Goal: Task Accomplishment & Management: Manage account settings

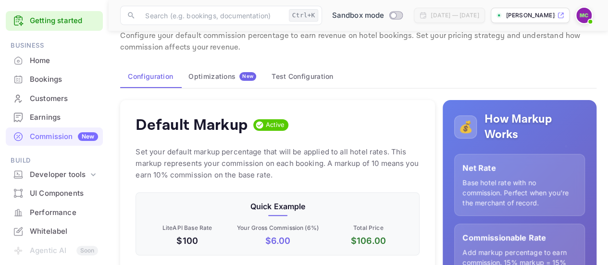
scroll to position [142, 0]
click at [51, 226] on div "Whitelabel" at bounding box center [64, 231] width 68 height 11
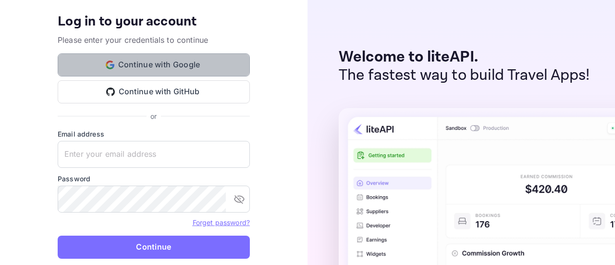
click at [136, 62] on button "Continue with Google" at bounding box center [154, 64] width 192 height 23
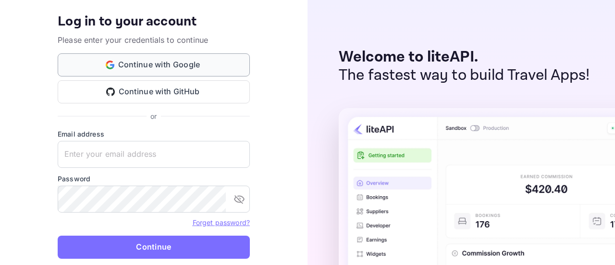
click at [136, 62] on button "Continue with Google" at bounding box center [154, 64] width 192 height 23
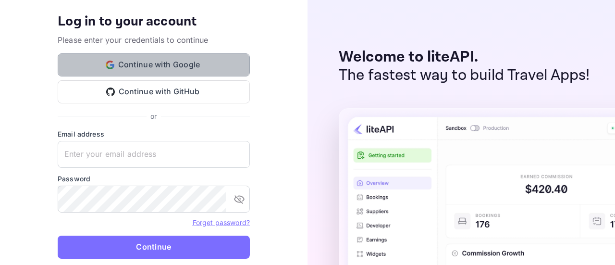
click at [136, 62] on button "Continue with Google" at bounding box center [154, 64] width 192 height 23
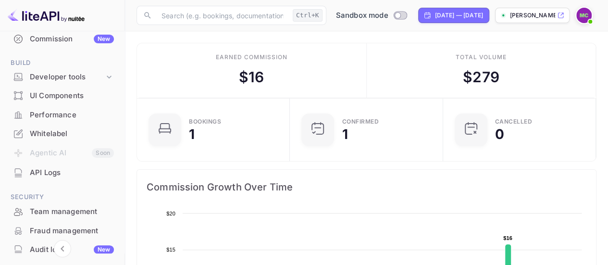
scroll to position [132, 0]
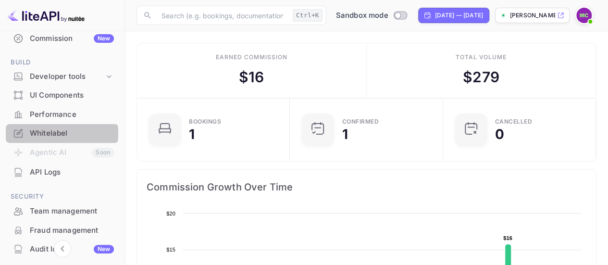
click at [56, 133] on div "Whitelabel" at bounding box center [72, 133] width 84 height 11
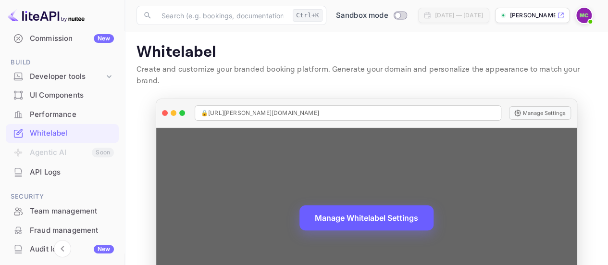
click at [372, 208] on button "Manage Whitelabel Settings" at bounding box center [366, 217] width 134 height 25
